Goal: Transaction & Acquisition: Purchase product/service

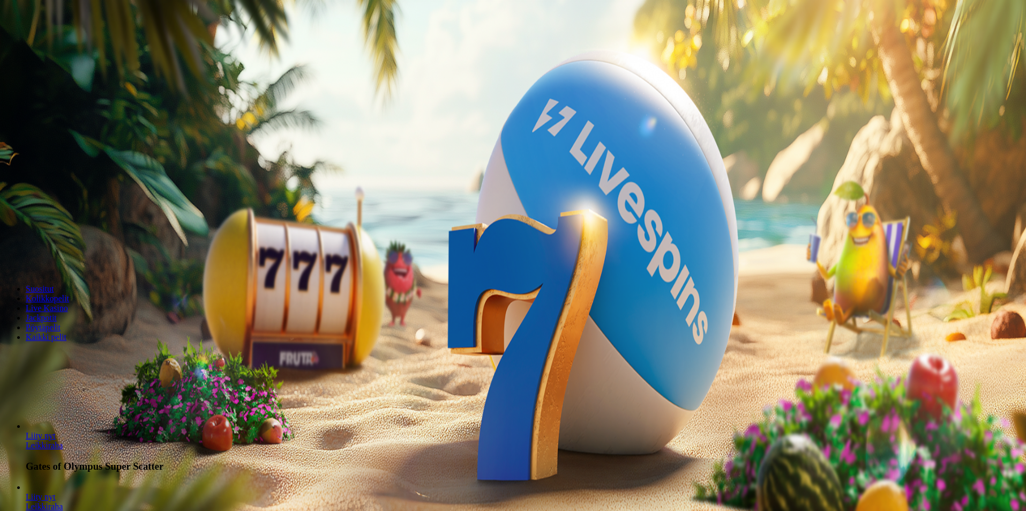
click at [9, 252] on span "minus icon" at bounding box center [9, 252] width 0 height 0
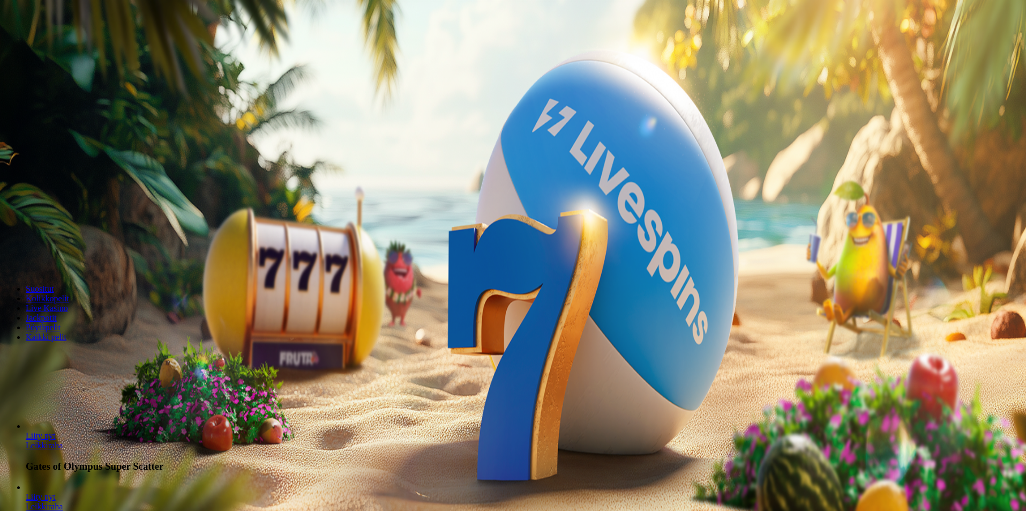
click at [9, 252] on span "minus icon" at bounding box center [9, 252] width 0 height 0
type input "**"
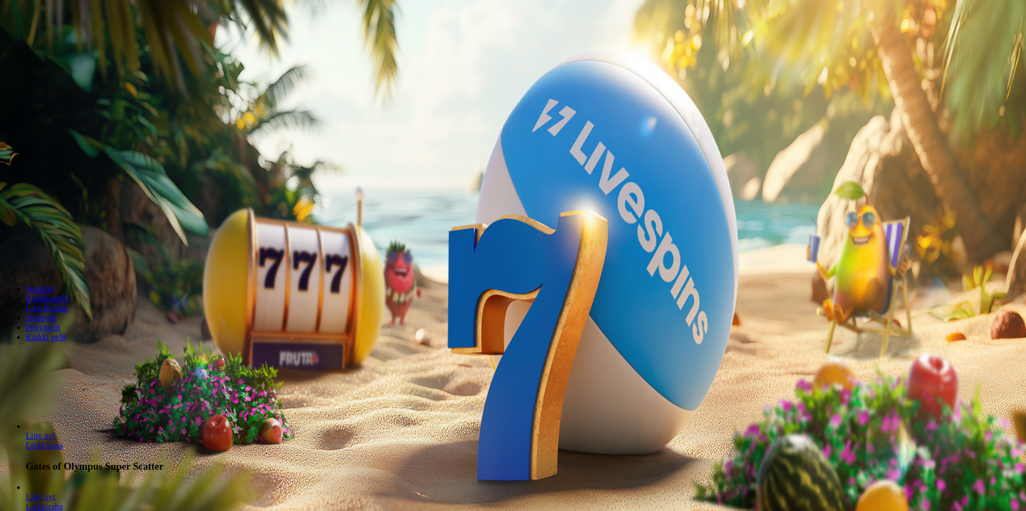
click at [61, 254] on button "Talleta ja pelaa" at bounding box center [32, 259] width 56 height 11
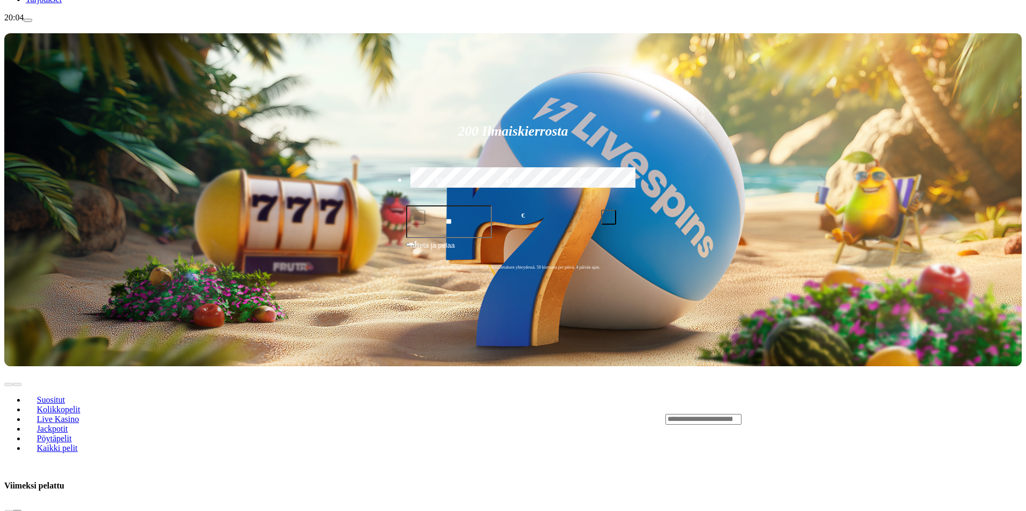
scroll to position [143, 0]
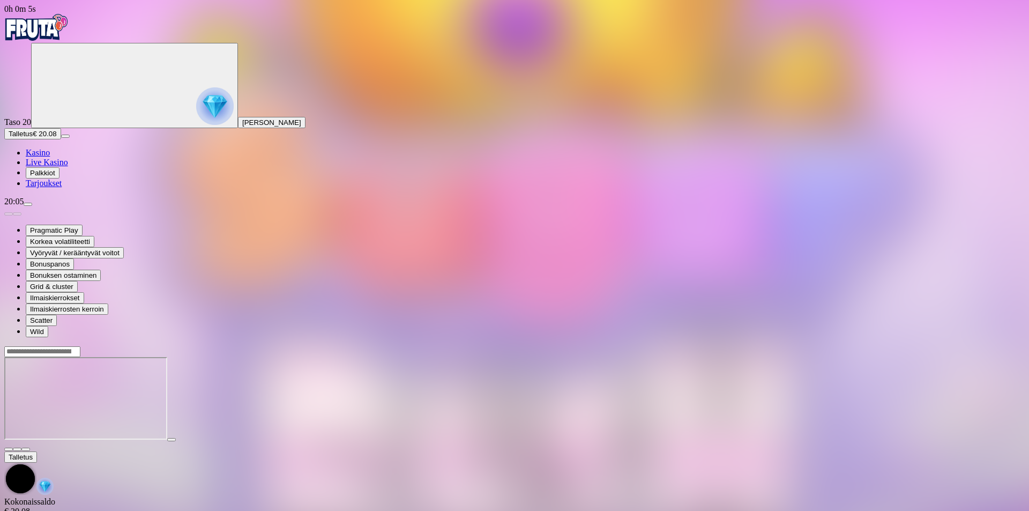
click at [26, 449] on span "fullscreen icon" at bounding box center [26, 449] width 0 height 0
click at [50, 157] on span "Kasino" at bounding box center [38, 152] width 24 height 9
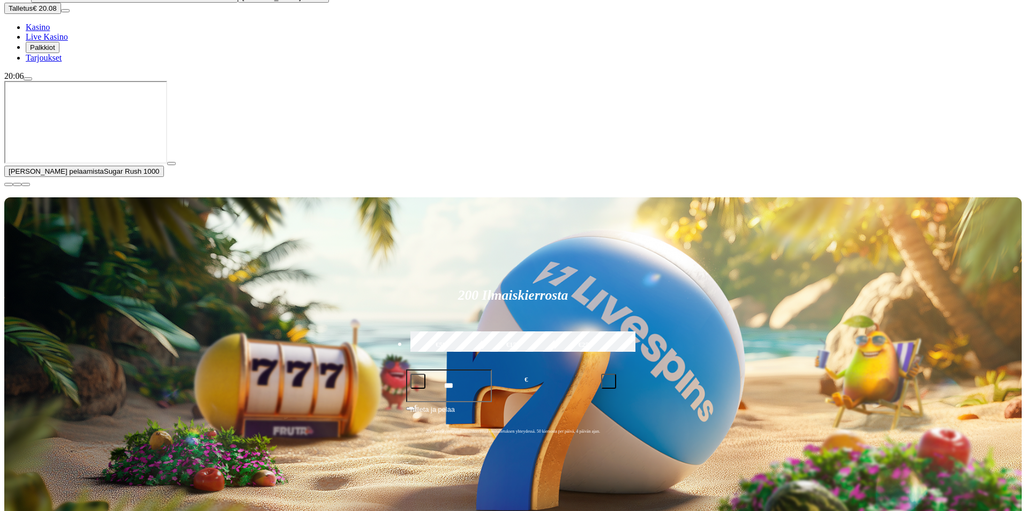
scroll to position [143, 0]
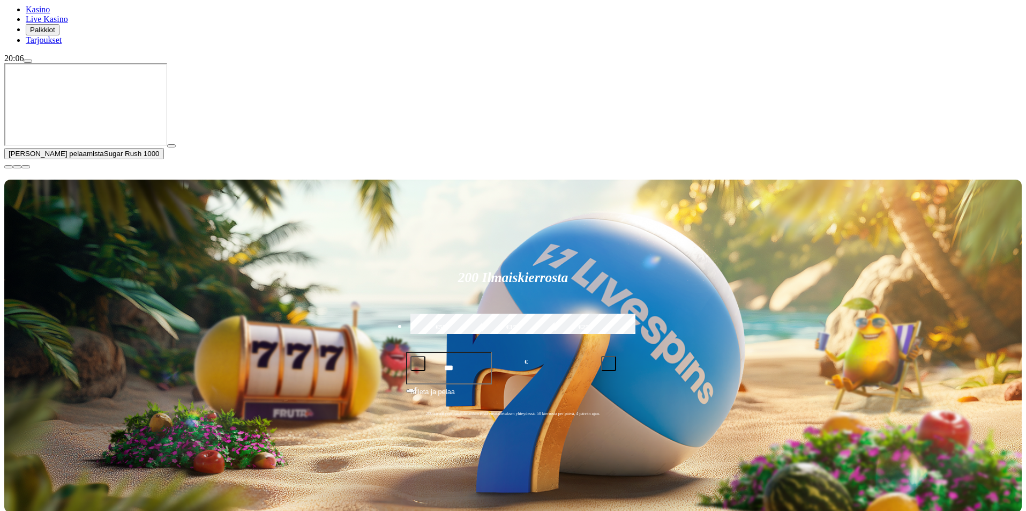
click at [9, 167] on span "close icon" at bounding box center [9, 167] width 0 height 0
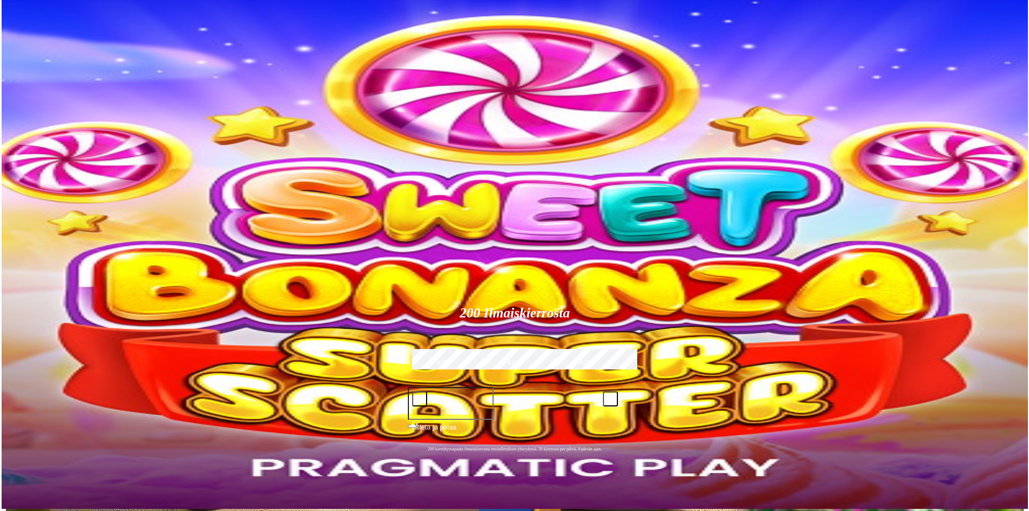
scroll to position [0, 0]
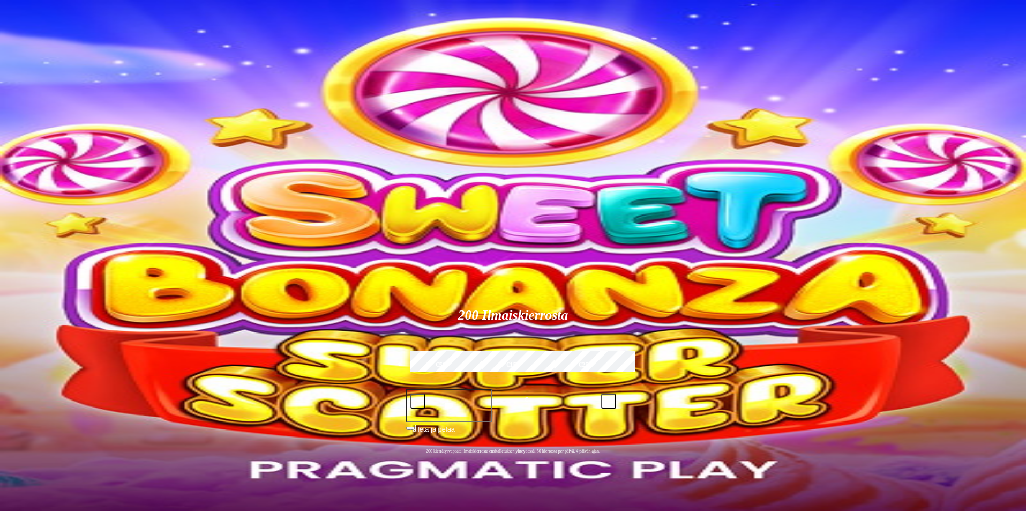
type input "*****"
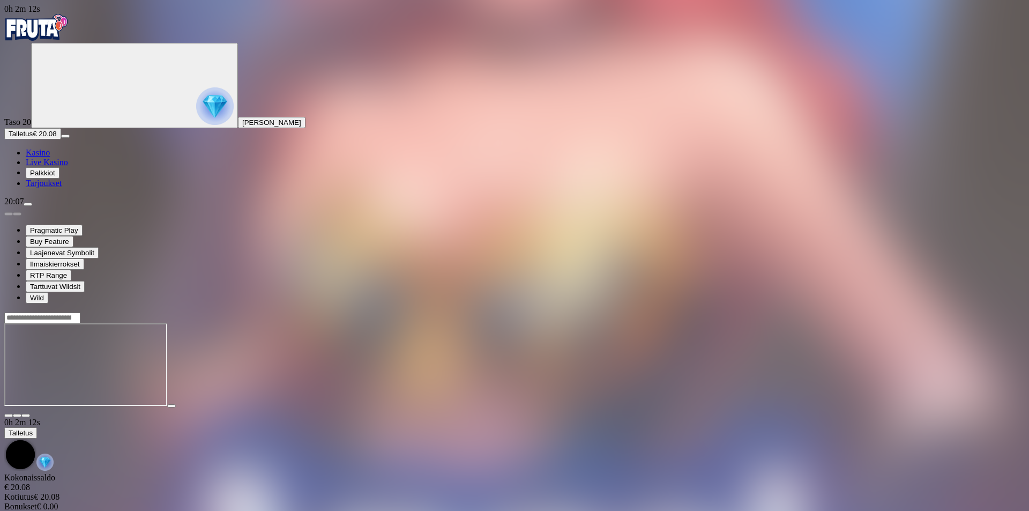
click at [26, 415] on span "fullscreen icon" at bounding box center [26, 415] width 0 height 0
click at [44, 157] on link "Kasino" at bounding box center [38, 152] width 24 height 9
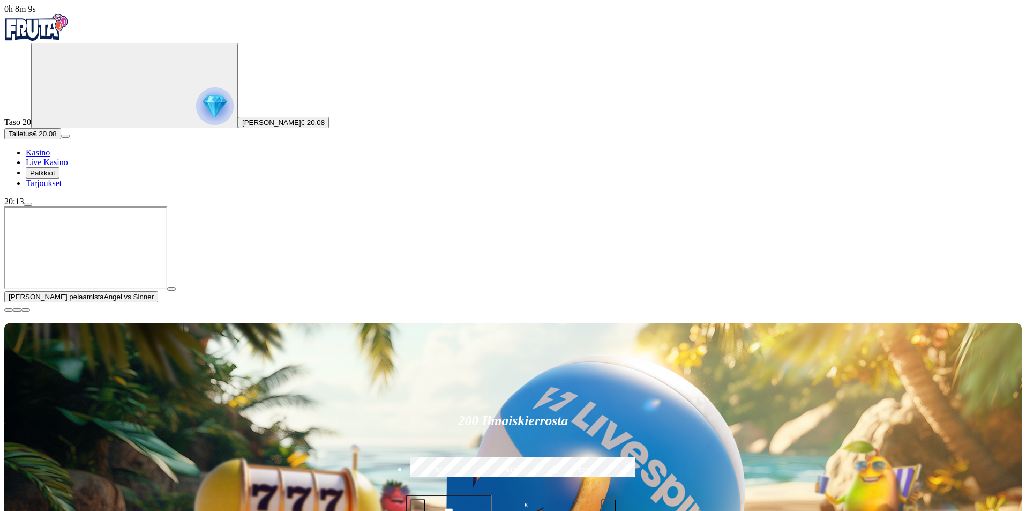
type input "****"
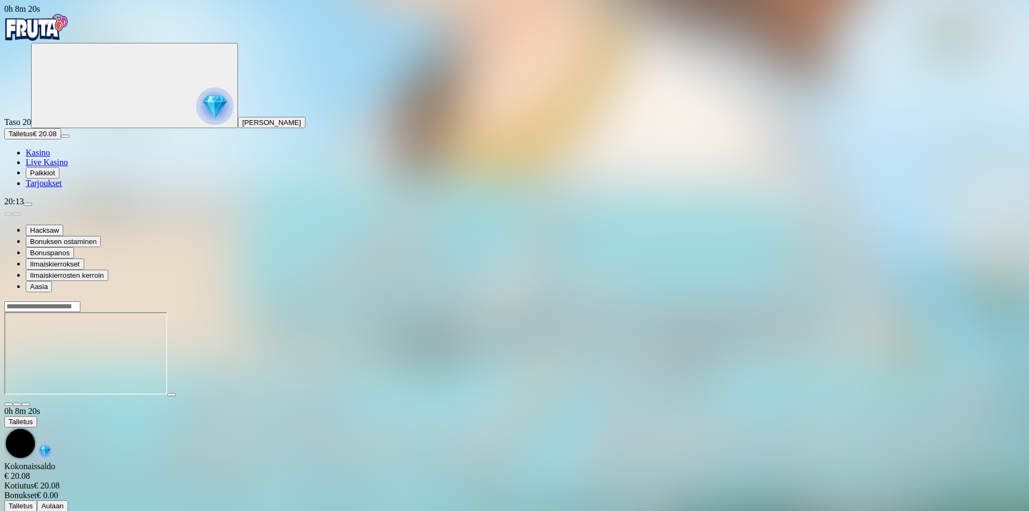
click at [26, 404] on span "fullscreen icon" at bounding box center [26, 404] width 0 height 0
click at [242, 126] on span "[PERSON_NAME]" at bounding box center [271, 122] width 59 height 8
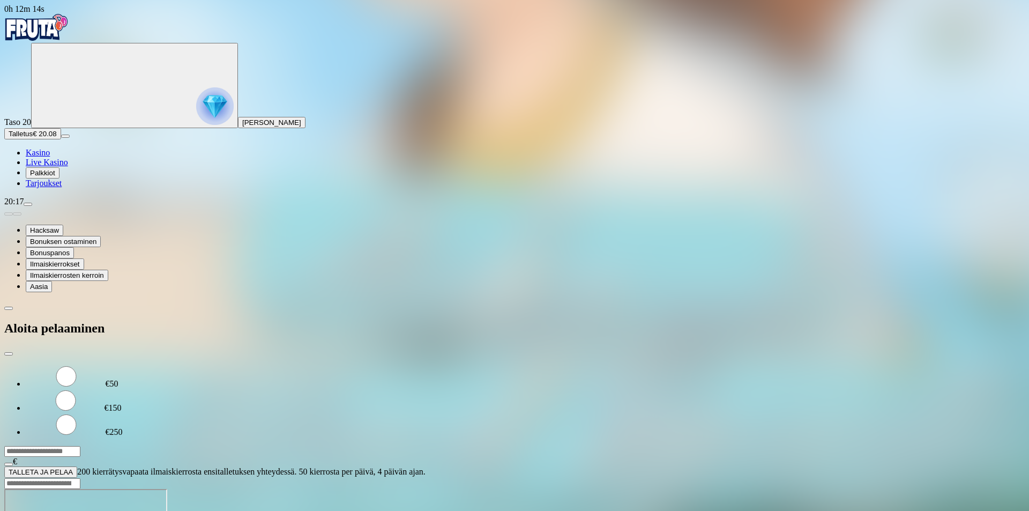
click at [28, 204] on span "menu icon" at bounding box center [28, 204] width 0 height 0
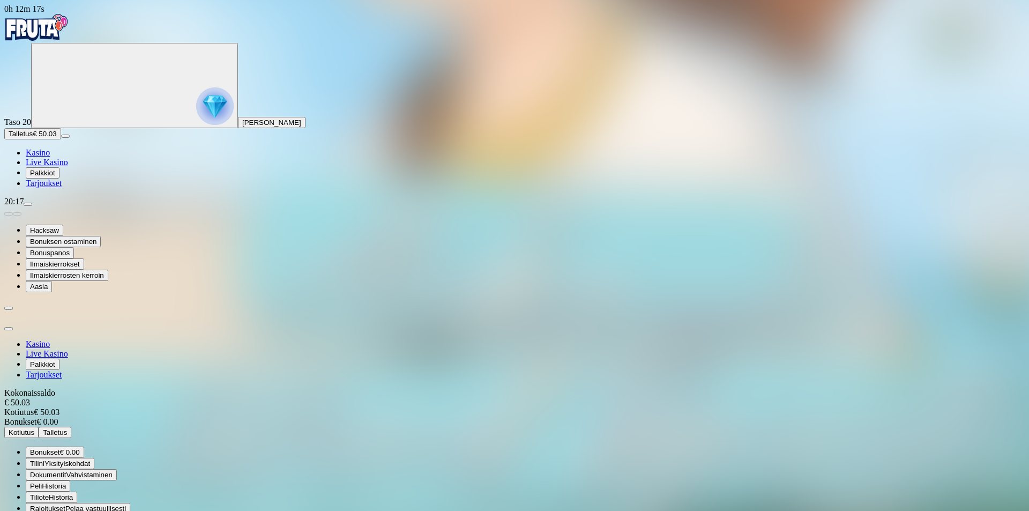
click at [34, 428] on span "Kotiutus" at bounding box center [22, 432] width 26 height 8
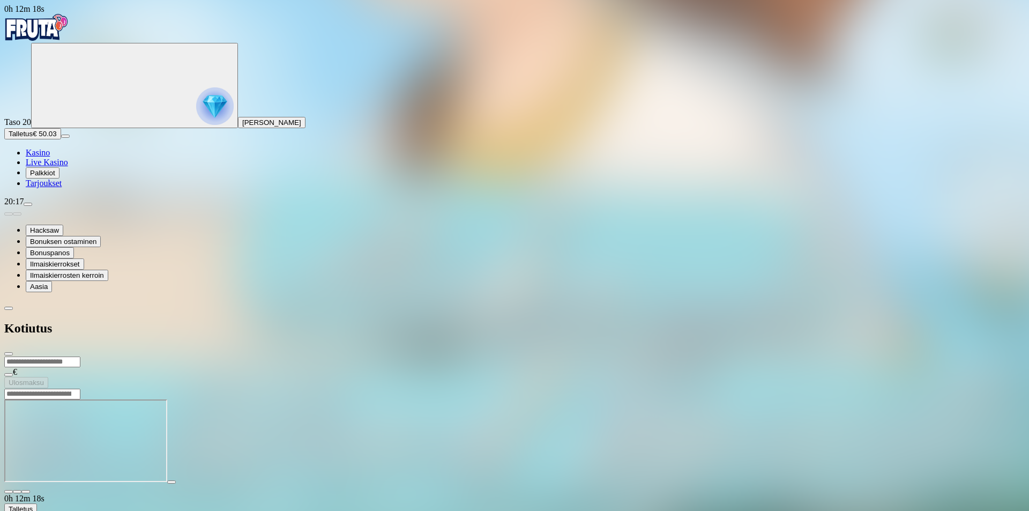
click at [80, 356] on input "number" at bounding box center [42, 361] width 76 height 11
type input "**"
click at [48, 377] on button "Ulosmaksu" at bounding box center [26, 382] width 44 height 11
